Goal: Transaction & Acquisition: Purchase product/service

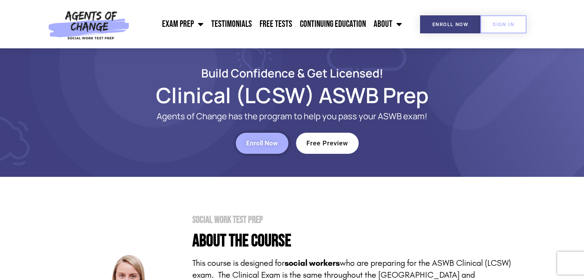
click at [263, 148] on link "Enroll Now" at bounding box center [262, 143] width 53 height 21
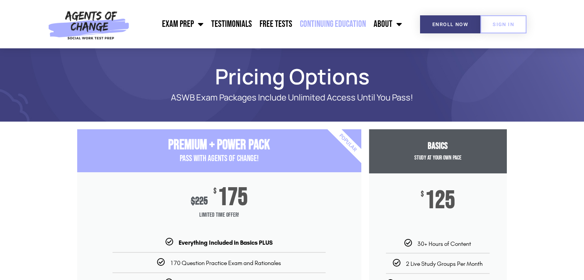
click at [332, 20] on link "Continuing Education" at bounding box center [333, 24] width 74 height 19
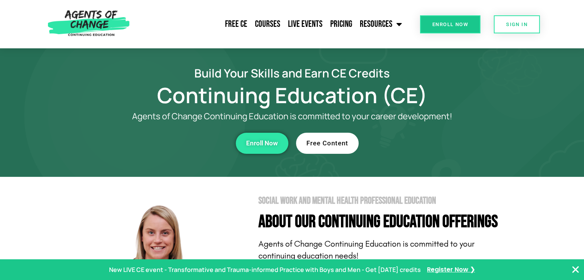
click at [333, 150] on link "Free Content" at bounding box center [327, 143] width 63 height 21
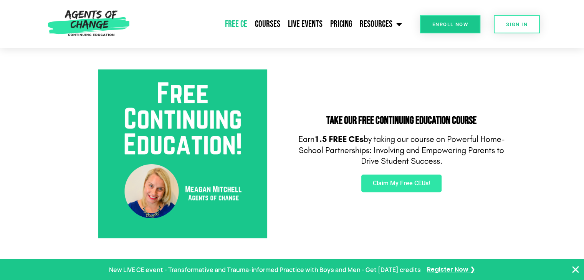
scroll to position [269, 0]
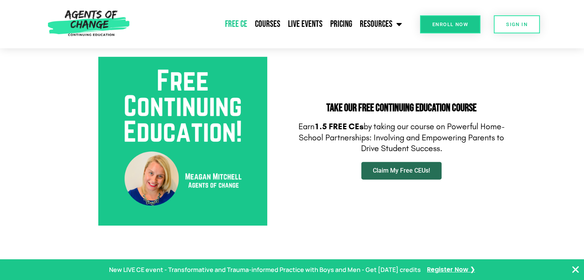
click at [382, 172] on span "Claim My Free CEUs!" at bounding box center [401, 171] width 57 height 6
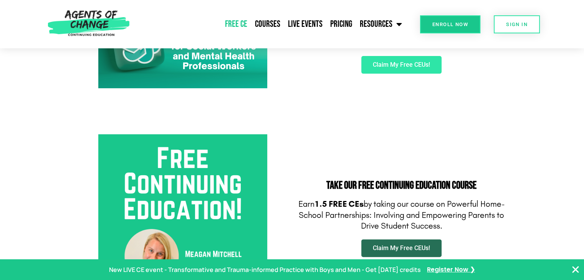
scroll to position [0, 0]
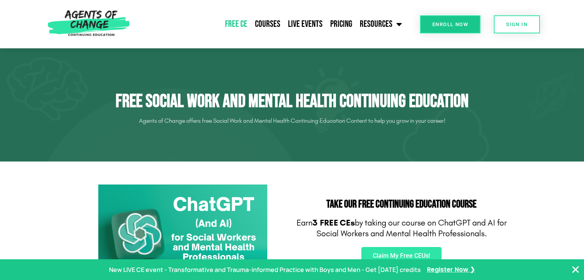
click at [92, 25] on img at bounding box center [88, 24] width 89 height 48
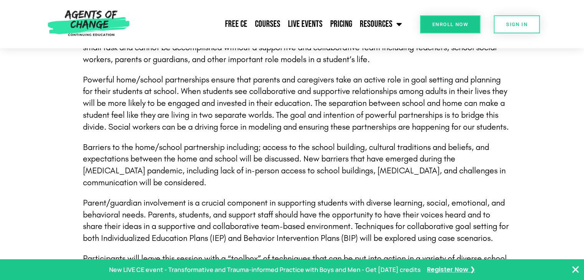
scroll to position [192, 0]
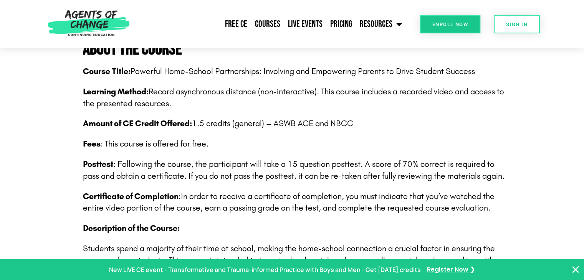
click at [458, 22] on span "Enroll Now" at bounding box center [451, 24] width 36 height 5
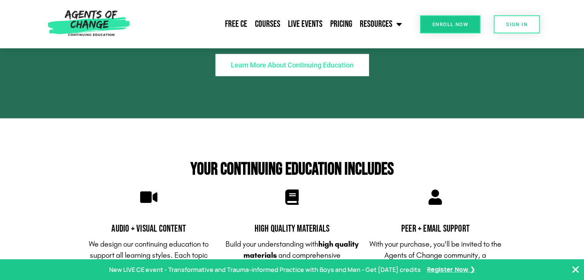
scroll to position [2113, 0]
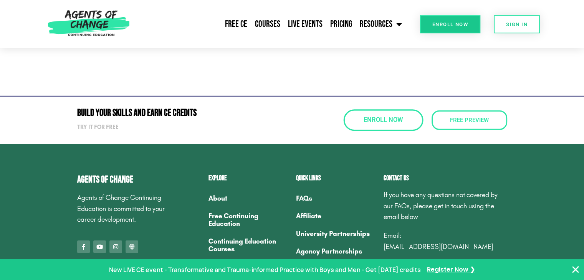
click at [389, 121] on span "Enroll Now" at bounding box center [383, 121] width 39 height 7
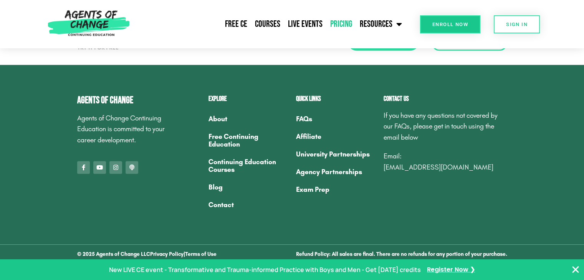
scroll to position [607, 0]
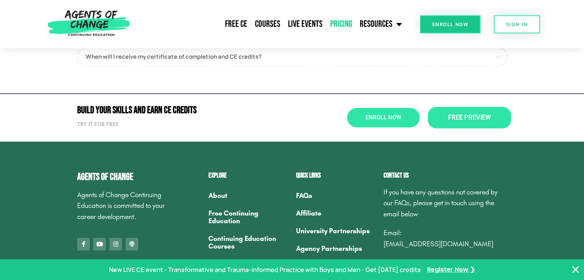
click at [499, 110] on link "Free Preview" at bounding box center [469, 118] width 83 height 22
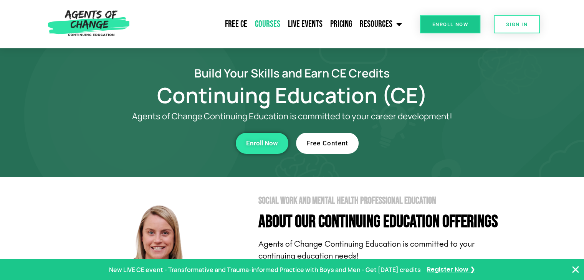
click at [266, 19] on link "Courses" at bounding box center [267, 24] width 33 height 19
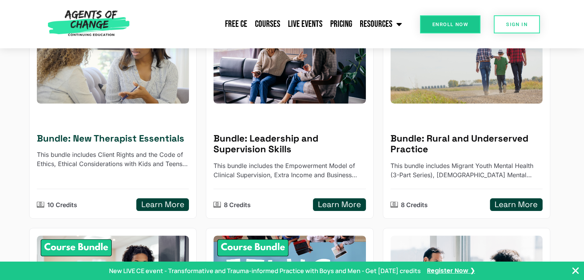
scroll to position [115, 0]
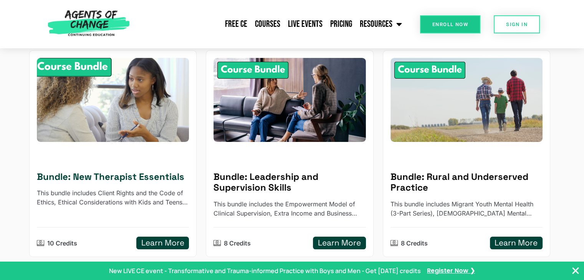
click at [167, 245] on h5 "Learn More" at bounding box center [162, 244] width 43 height 10
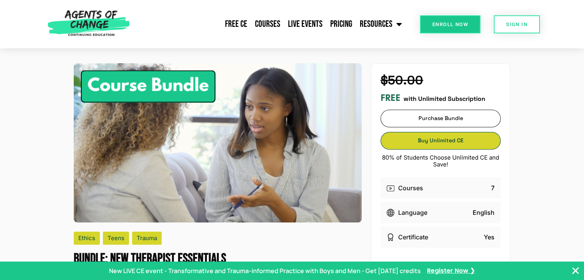
click at [450, 142] on link "Buy Unlimited CE Buy Unlimited CE" at bounding box center [441, 141] width 120 height 18
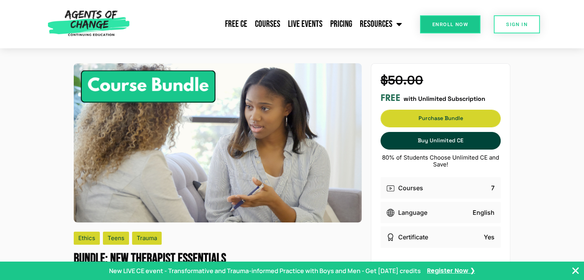
click at [451, 116] on span "Purchase Bundle" at bounding box center [440, 118] width 119 height 5
click at [455, 113] on link "Purchase Bundle Purchase Bundle" at bounding box center [441, 119] width 120 height 18
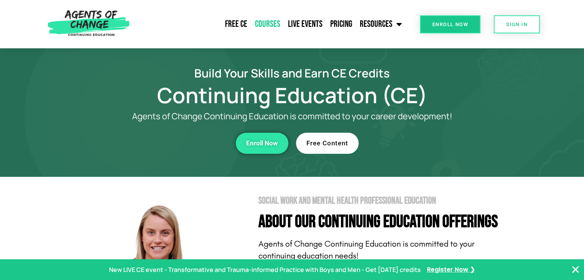
click at [269, 24] on link "Courses" at bounding box center [267, 24] width 33 height 19
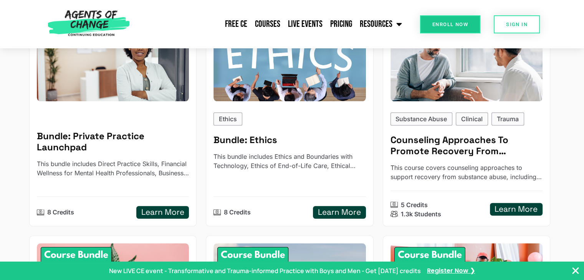
scroll to position [384, 0]
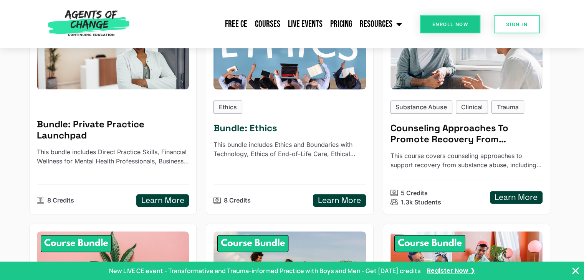
click at [227, 105] on p "Ethics" at bounding box center [228, 107] width 18 height 9
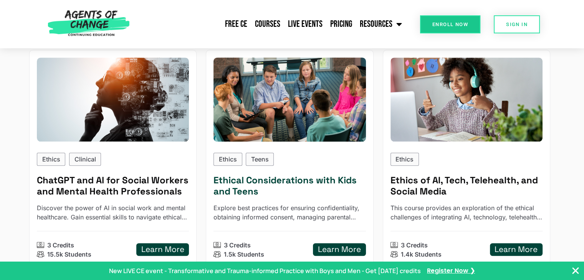
scroll to position [346, 0]
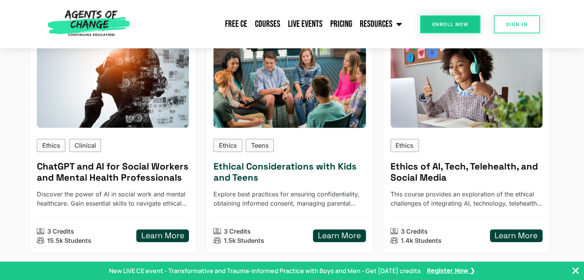
click at [268, 147] on p "Teens" at bounding box center [260, 145] width 18 height 9
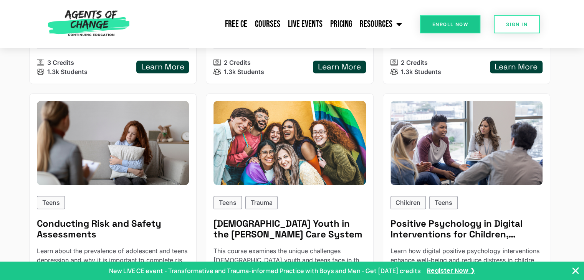
scroll to position [761, 0]
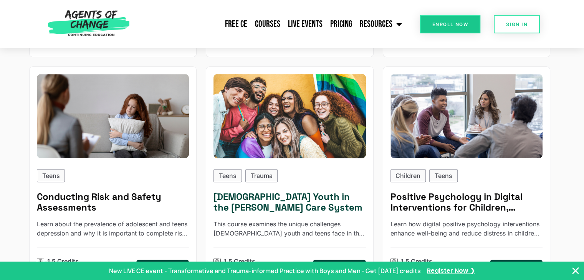
click at [270, 171] on p "Trauma" at bounding box center [262, 175] width 22 height 9
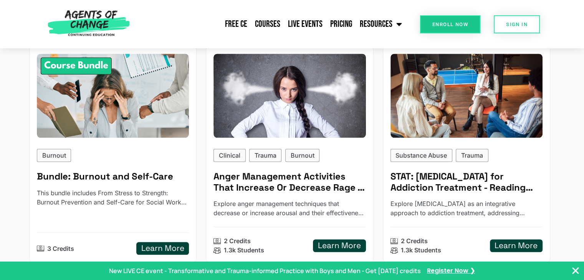
scroll to position [576, 0]
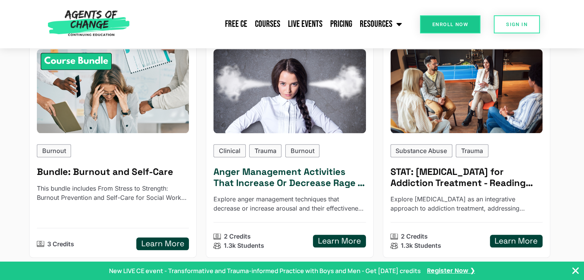
click at [268, 152] on p "Trauma" at bounding box center [266, 150] width 22 height 9
click at [233, 151] on p "Clinical" at bounding box center [230, 150] width 22 height 9
type input "********"
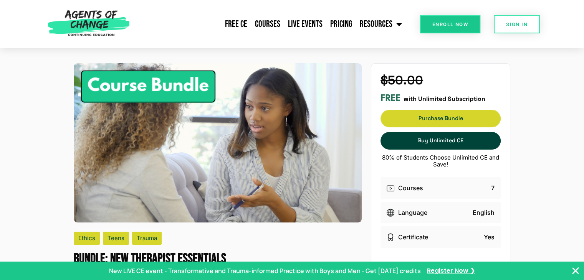
click at [417, 117] on link "Purchase Bundle Purchase Bundle" at bounding box center [441, 119] width 120 height 18
